Goal: Browse casually: Explore the website without a specific task or goal

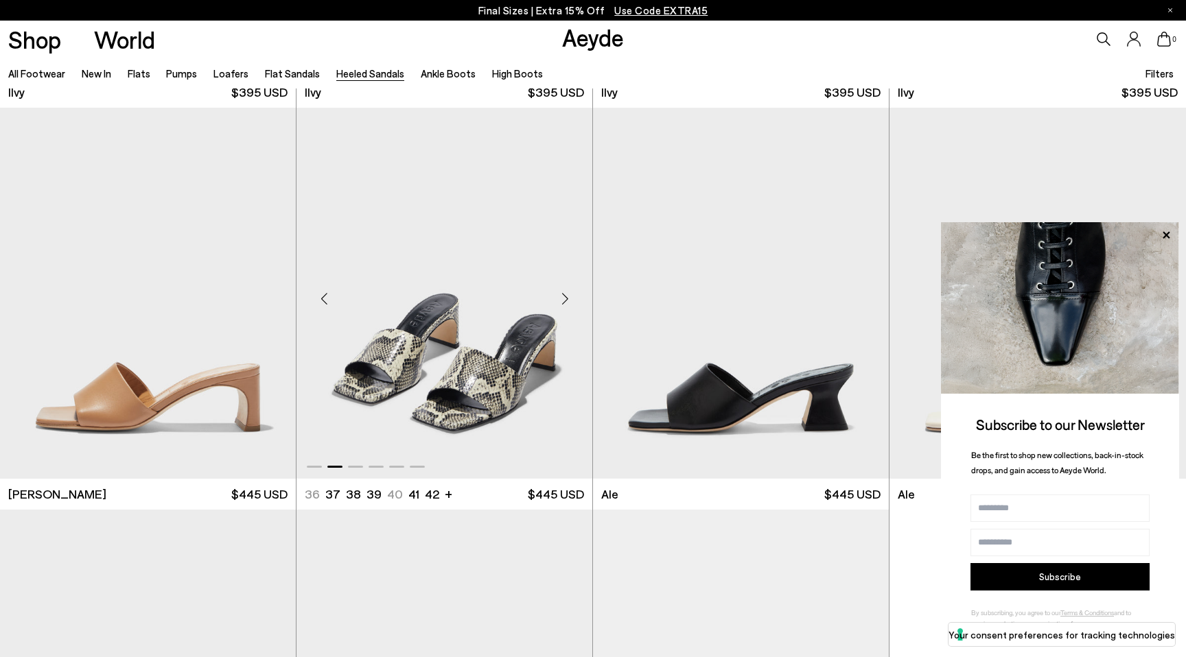
scroll to position [3202, 0]
click at [562, 298] on div "Next slide" at bounding box center [564, 299] width 41 height 41
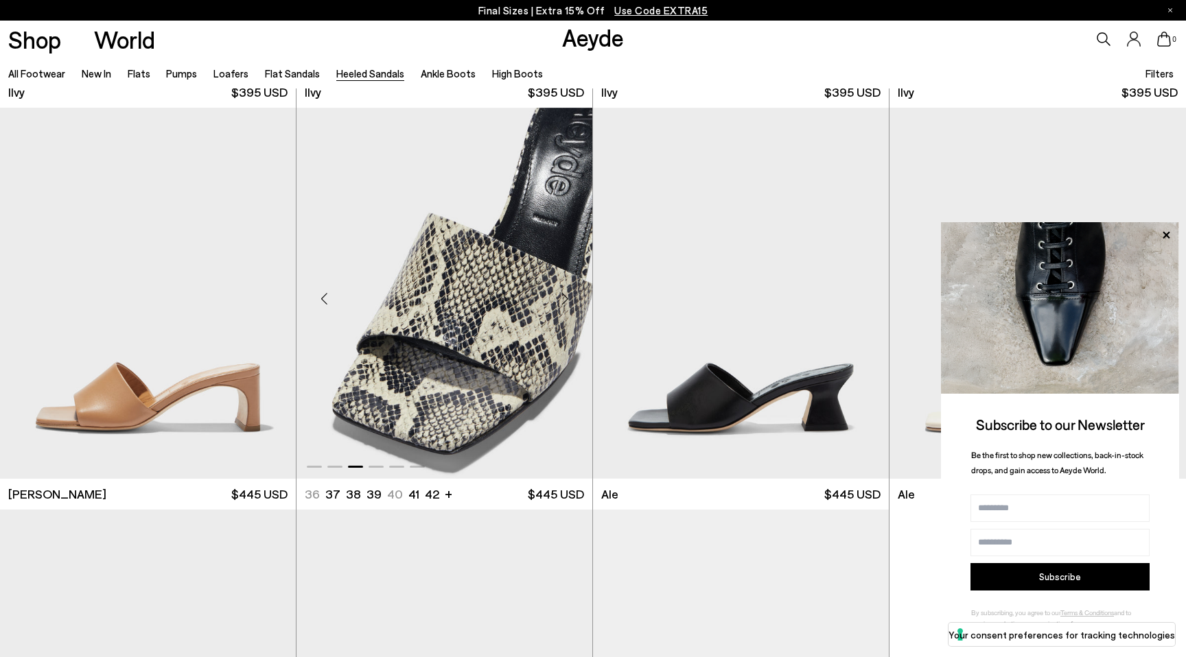
click at [562, 298] on div "Next slide" at bounding box center [564, 299] width 41 height 41
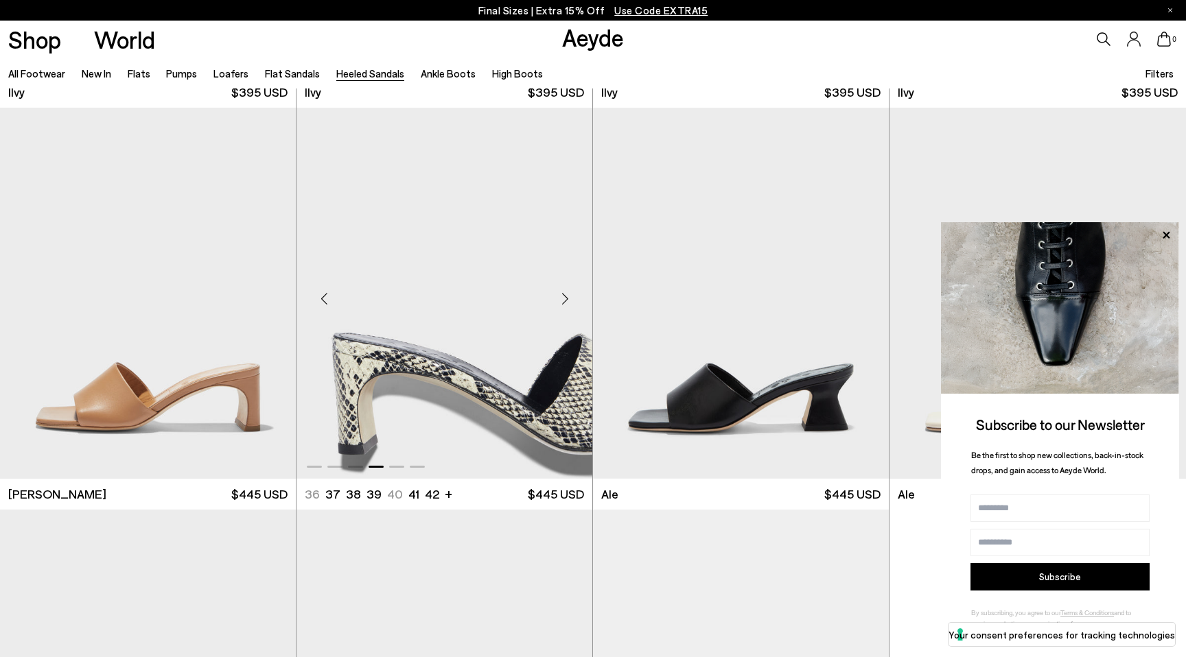
click at [562, 298] on div "Next slide" at bounding box center [564, 299] width 41 height 41
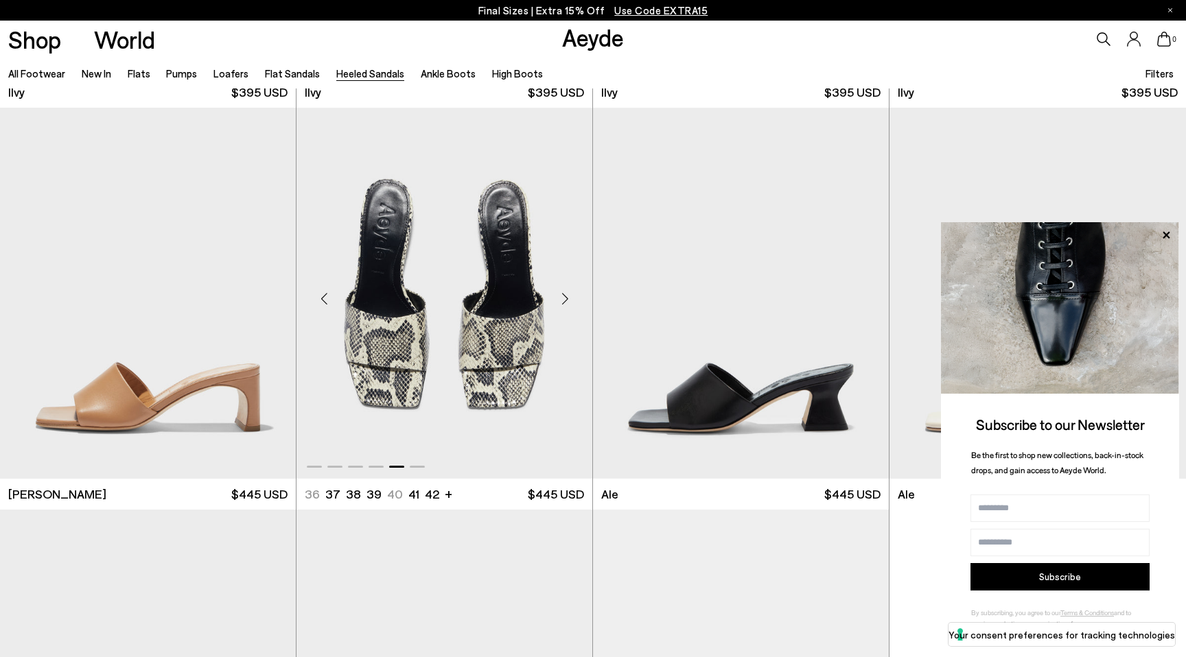
click at [562, 298] on div "Next slide" at bounding box center [564, 299] width 41 height 41
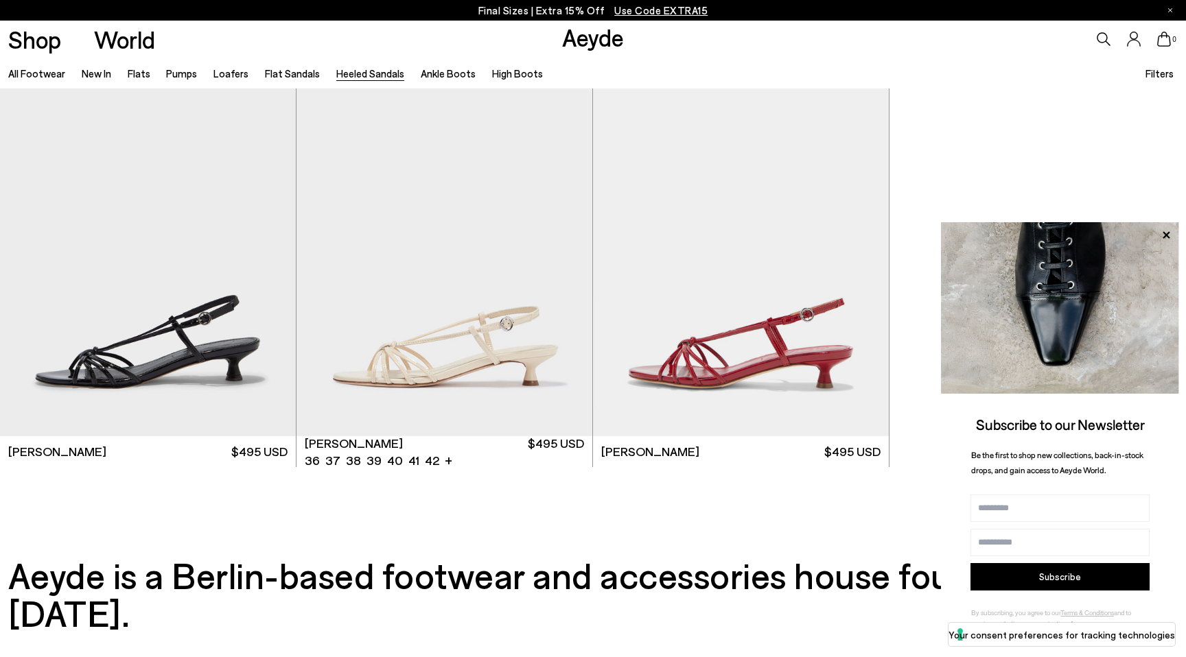
scroll to position [3648, 0]
click at [564, 253] on div "Next slide" at bounding box center [564, 255] width 41 height 41
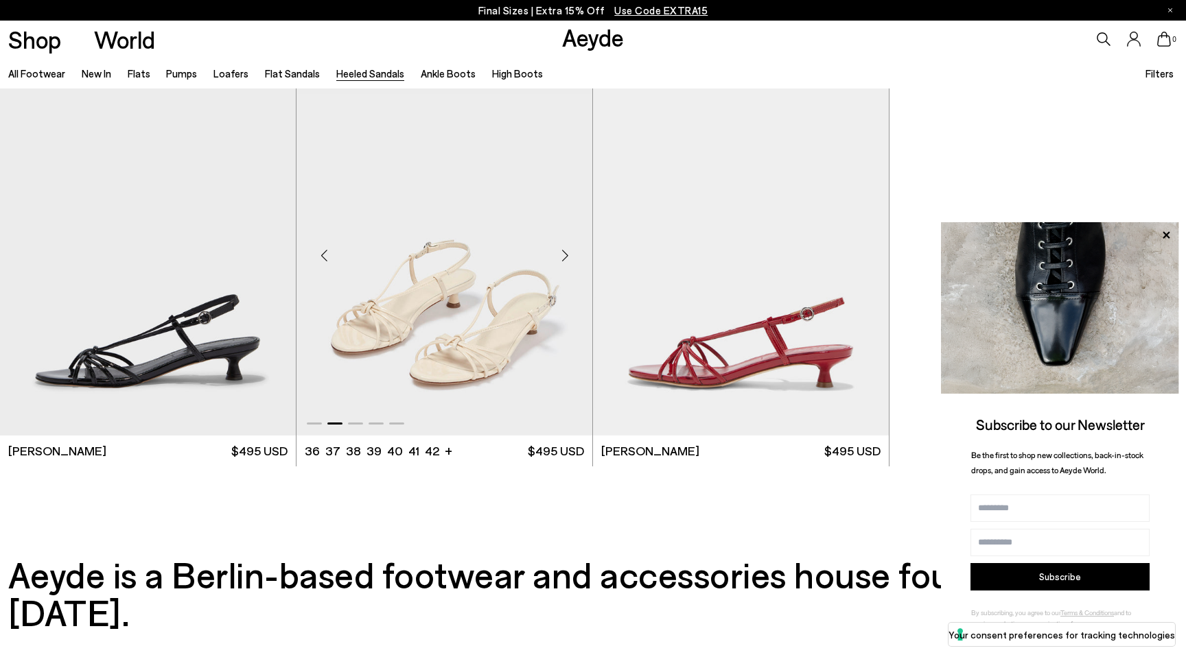
click at [565, 253] on div "Next slide" at bounding box center [564, 255] width 41 height 41
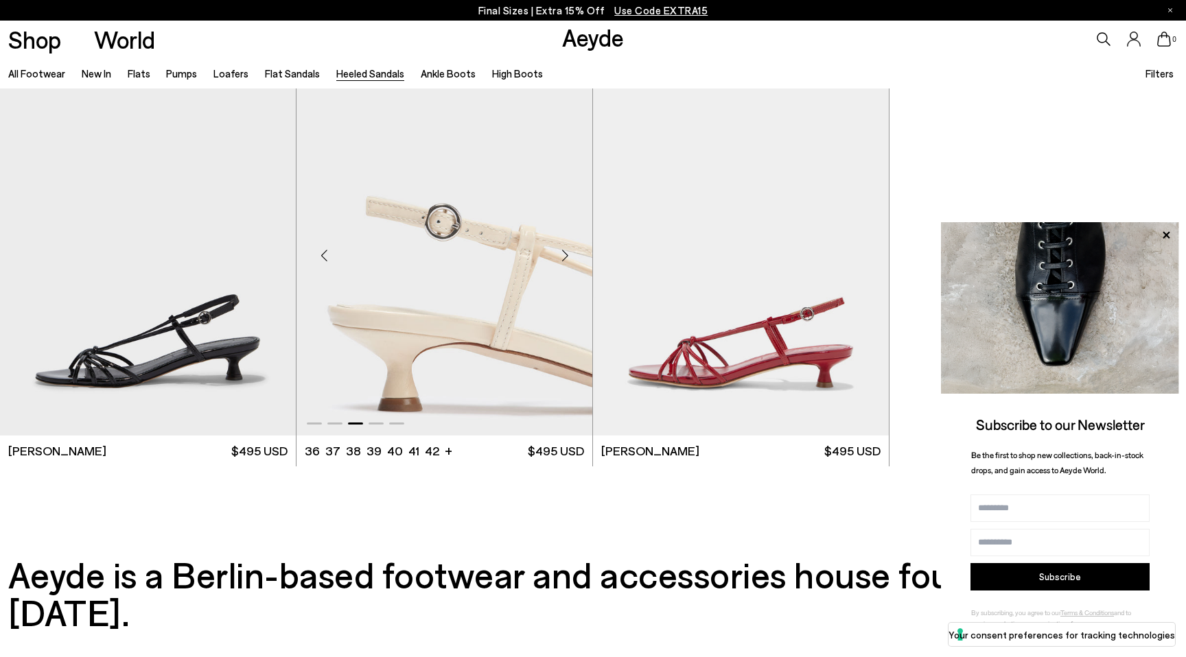
click at [565, 253] on div "Next slide" at bounding box center [564, 255] width 41 height 41
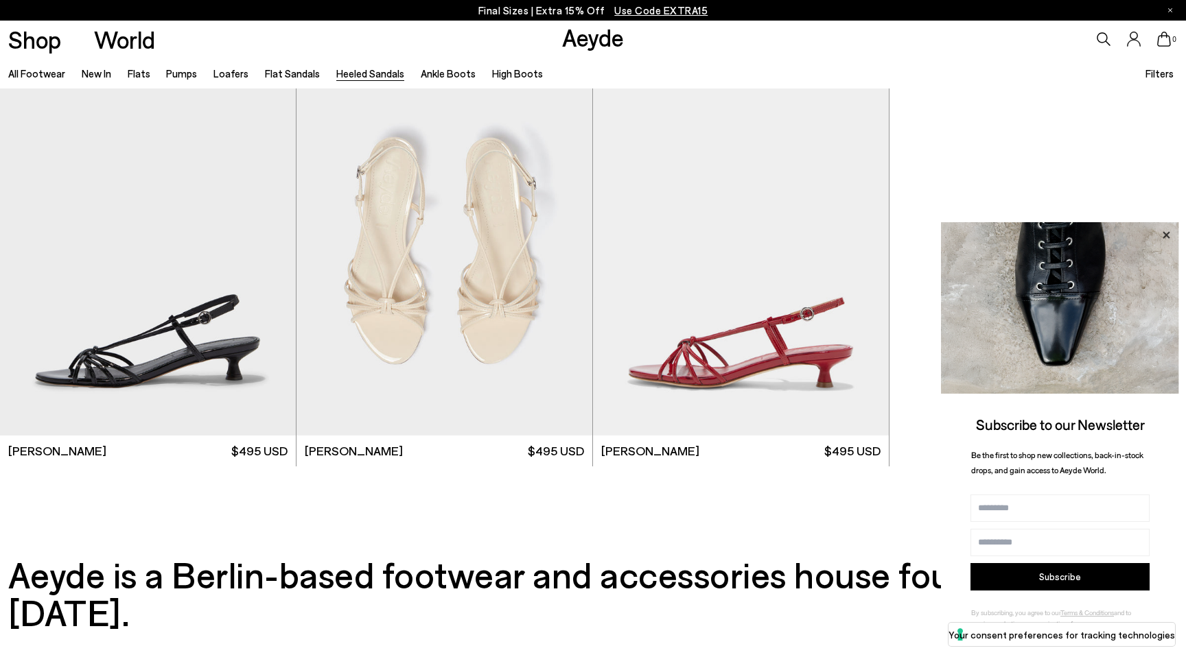
click at [1168, 239] on icon at bounding box center [1166, 235] width 18 height 18
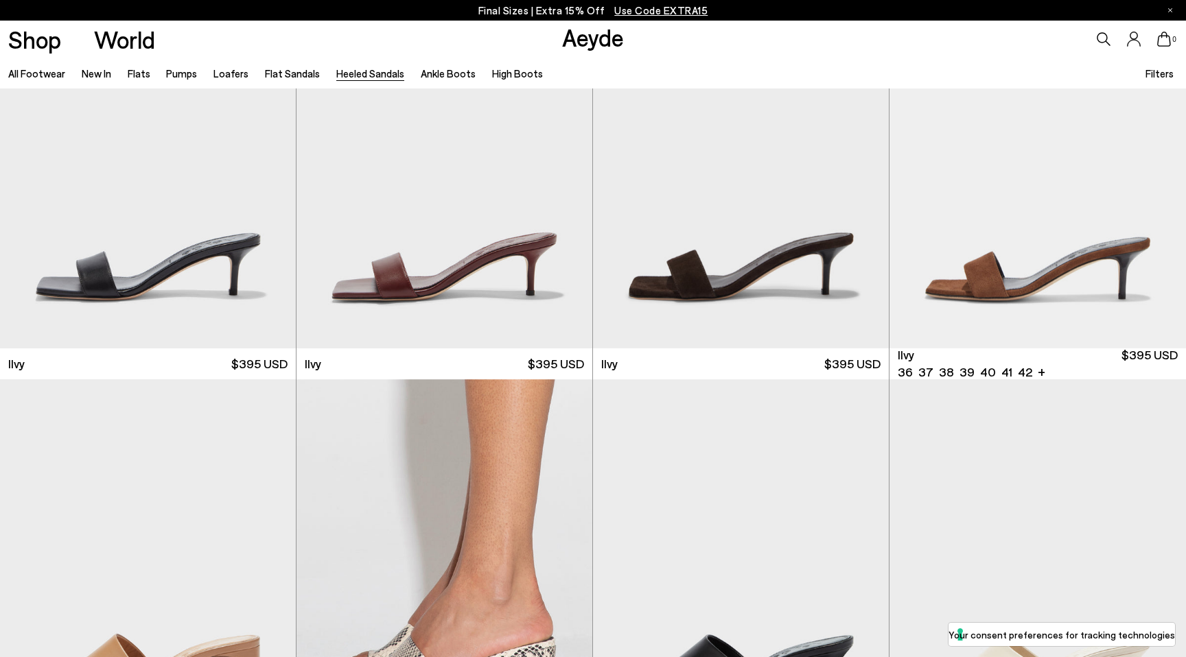
scroll to position [2934, 0]
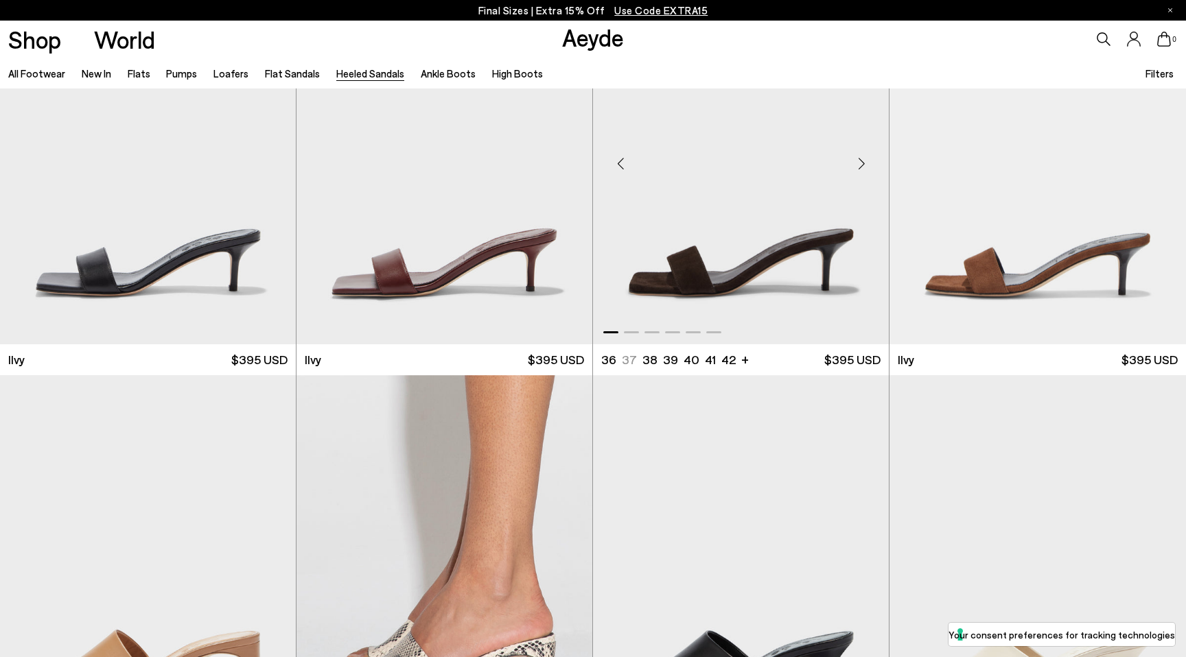
click at [860, 160] on div "Next slide" at bounding box center [861, 163] width 41 height 41
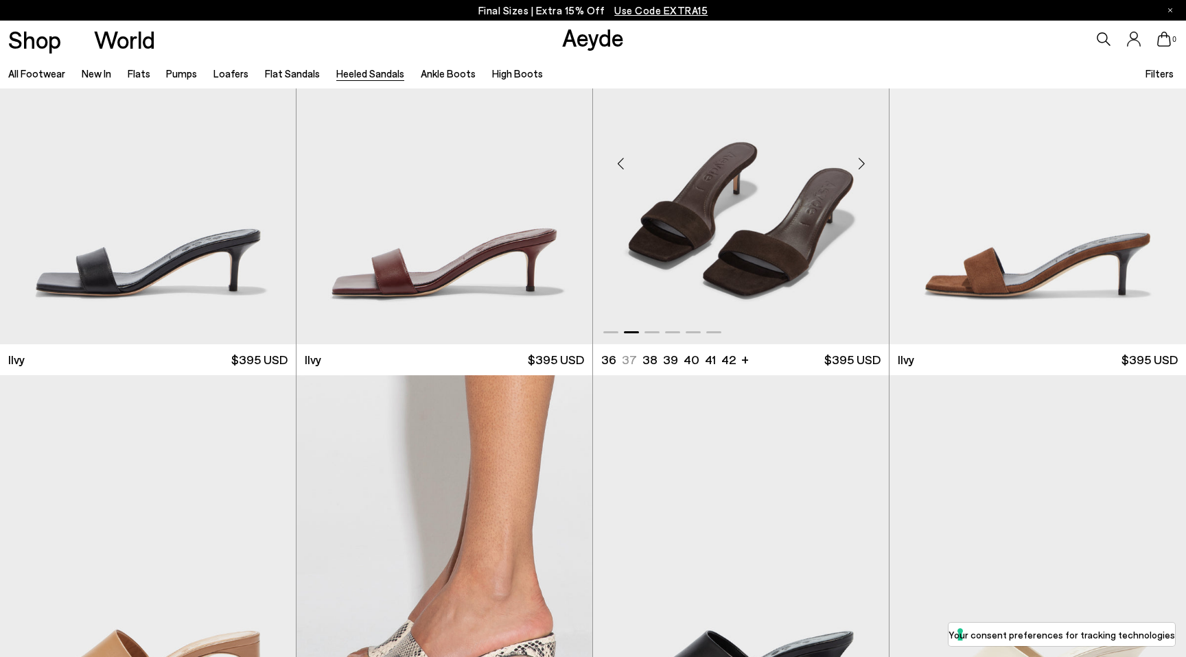
click at [860, 160] on div "Next slide" at bounding box center [861, 163] width 41 height 41
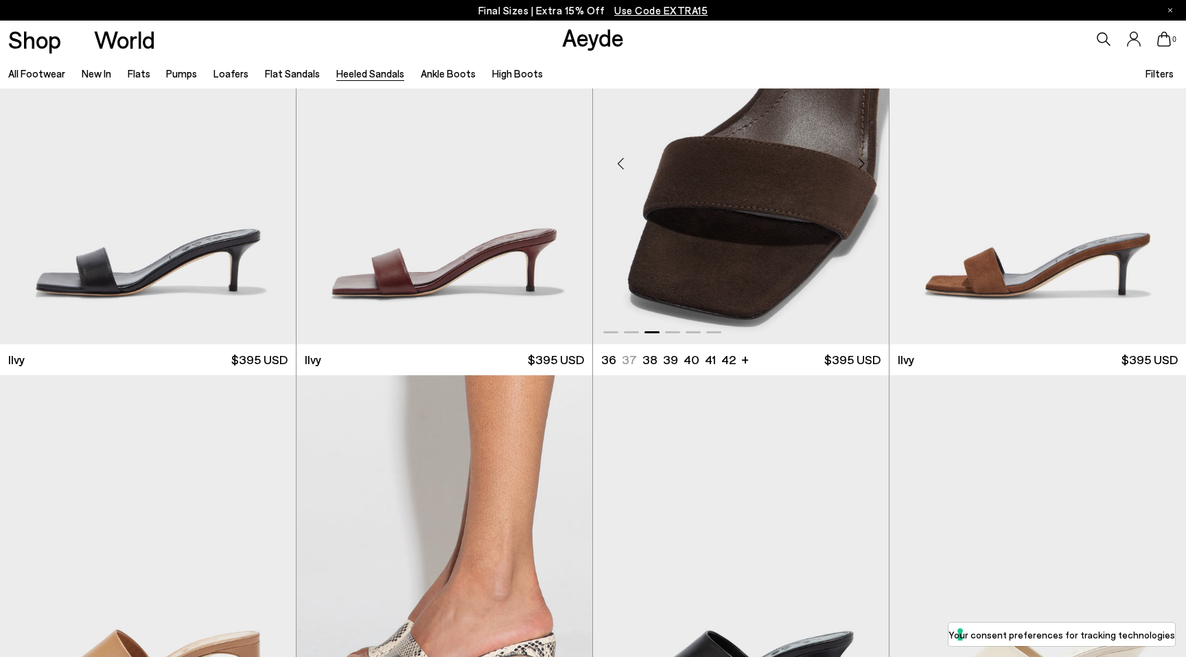
click at [860, 160] on div "Next slide" at bounding box center [861, 163] width 41 height 41
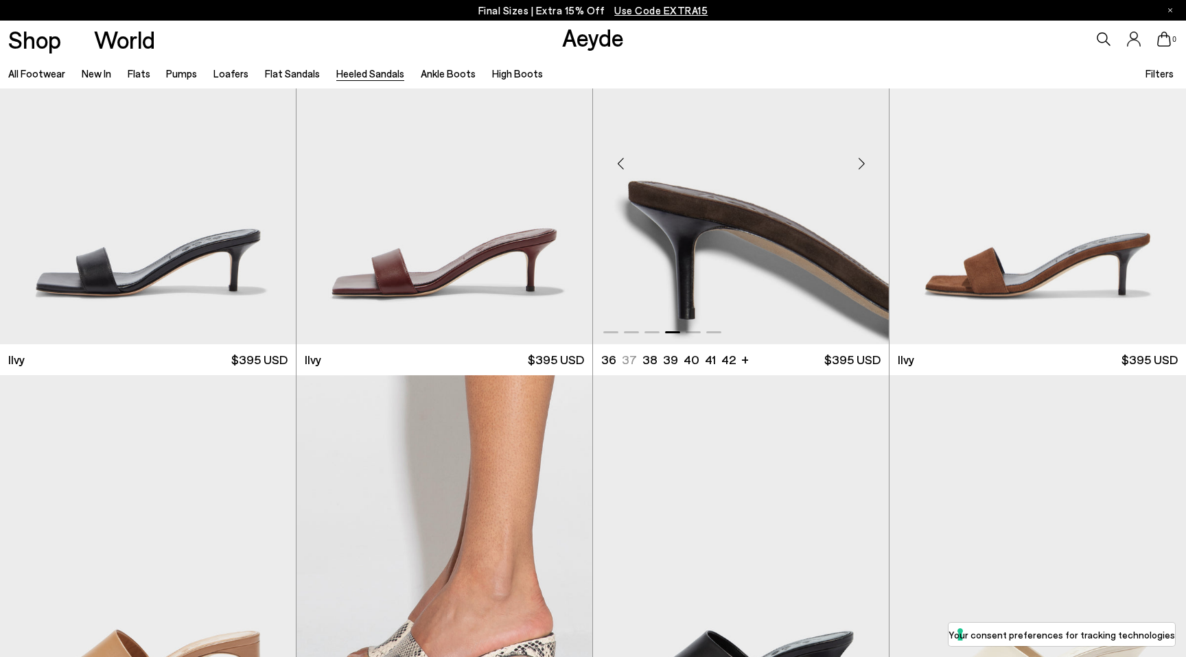
click at [861, 160] on div "Next slide" at bounding box center [861, 163] width 41 height 41
